Goal: Check status: Check status

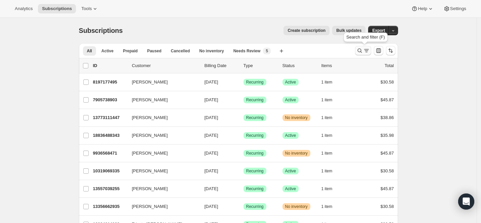
click at [362, 50] on icon "Search and filter results" at bounding box center [359, 51] width 4 height 4
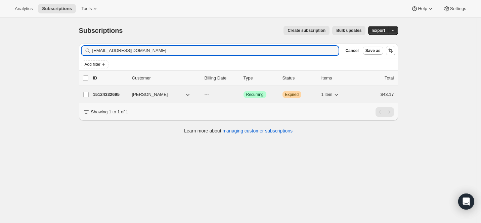
type input "[EMAIL_ADDRESS][DOMAIN_NAME]"
click at [145, 94] on span "[PERSON_NAME]" at bounding box center [150, 94] width 36 height 7
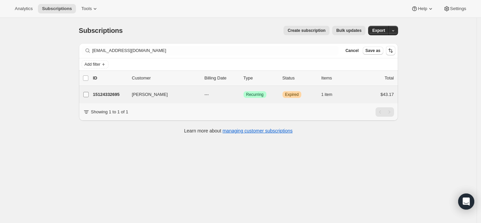
click at [93, 96] on label "[PERSON_NAME]" at bounding box center [86, 94] width 14 height 17
click at [89, 96] on input "[PERSON_NAME]" at bounding box center [85, 94] width 5 height 5
checkbox input "true"
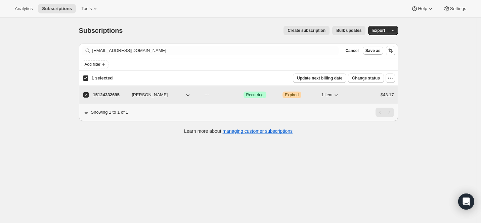
click at [102, 96] on p "15124332695" at bounding box center [110, 95] width 34 height 7
checkbox input "false"
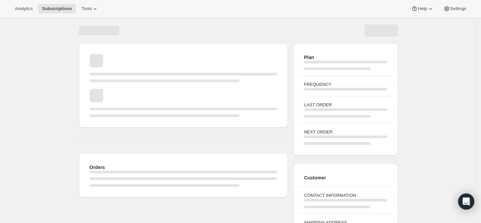
click at [108, 92] on div "Page loading" at bounding box center [184, 103] width 188 height 28
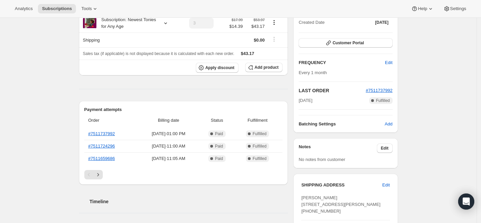
scroll to position [84, 0]
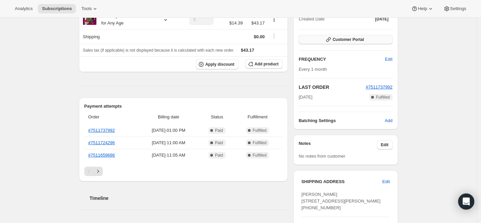
click at [352, 40] on span "Customer Portal" at bounding box center [348, 39] width 31 height 5
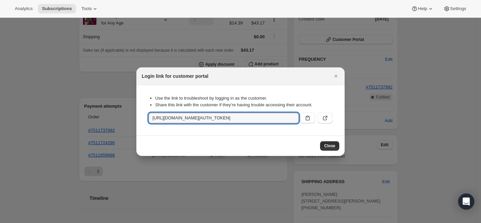
scroll to position [0, 728]
drag, startPoint x: 150, startPoint y: 119, endPoint x: 350, endPoint y: 118, distance: 200.2
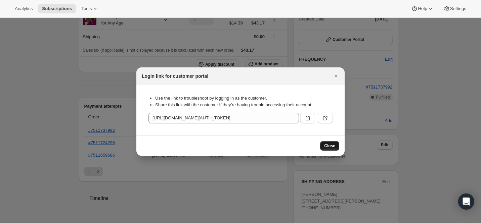
scroll to position [0, 0]
click at [332, 147] on span "Close" at bounding box center [329, 145] width 11 height 5
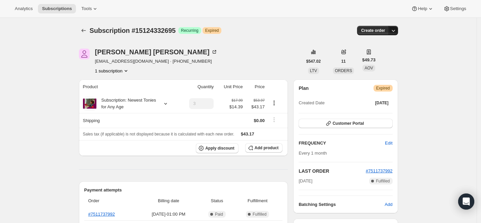
click at [396, 32] on icon "button" at bounding box center [393, 30] width 7 height 7
